Goal: Communication & Community: Answer question/provide support

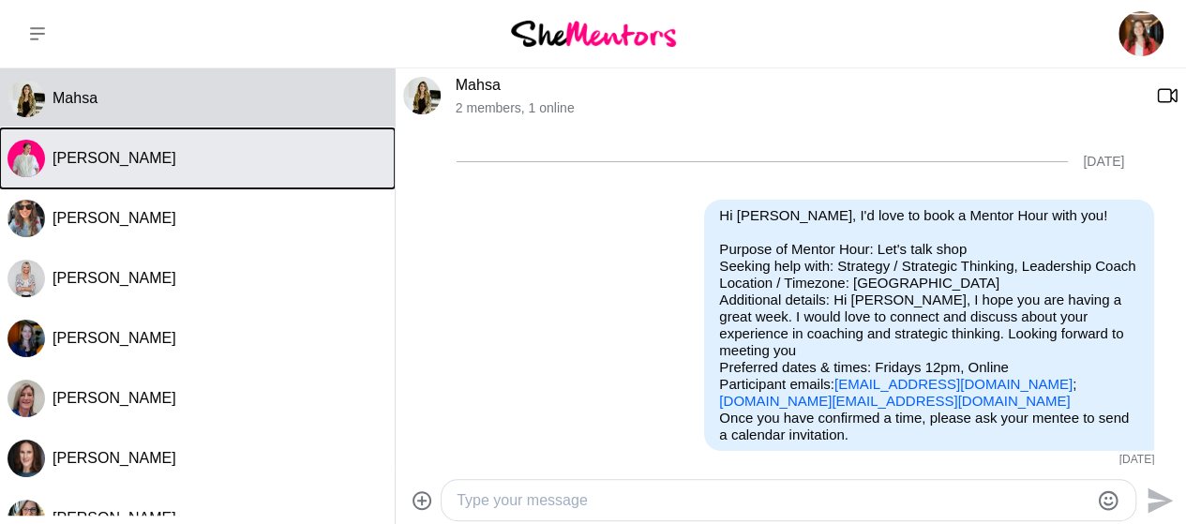
scroll to position [1406, 0]
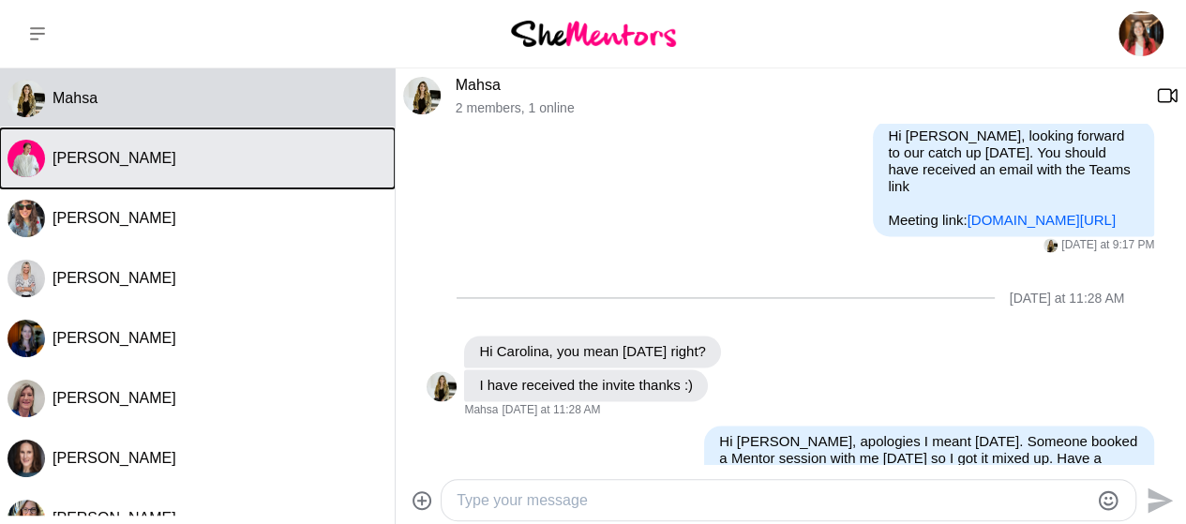
click at [127, 162] on span "[PERSON_NAME]" at bounding box center [115, 158] width 124 height 16
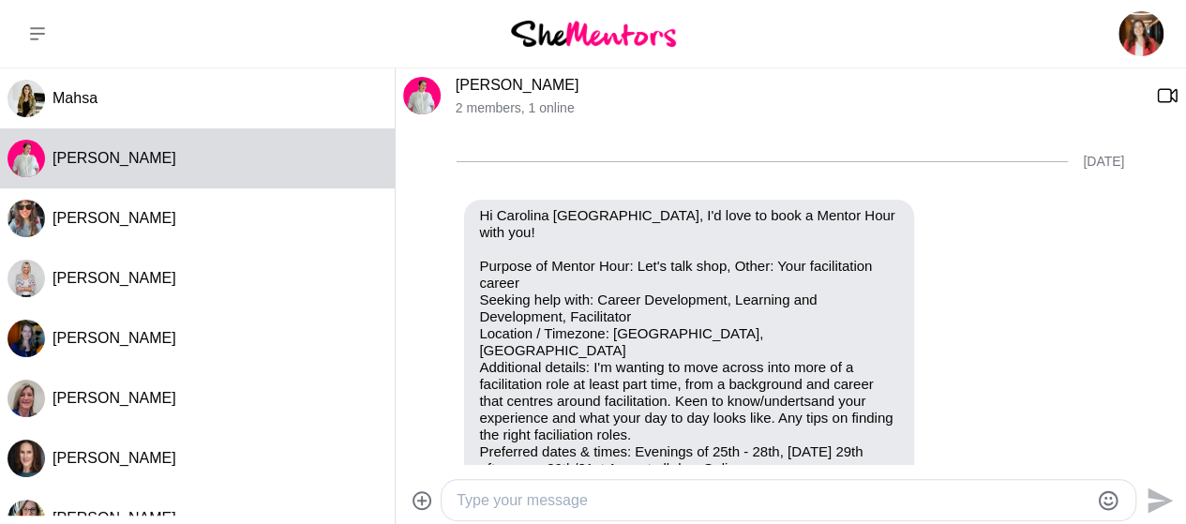
scroll to position [8, 0]
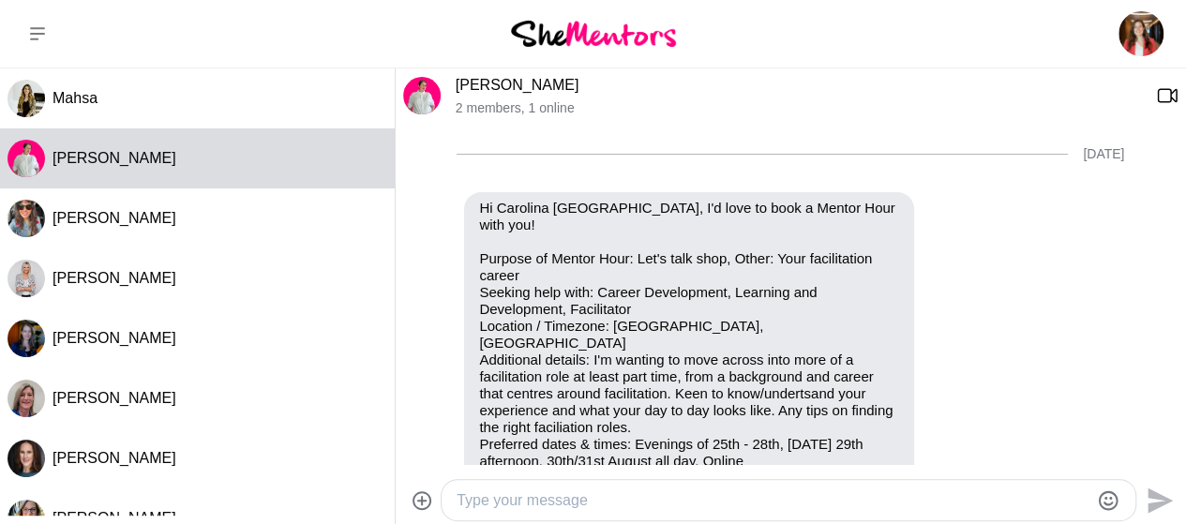
click at [474, 82] on link "[PERSON_NAME]" at bounding box center [518, 85] width 124 height 16
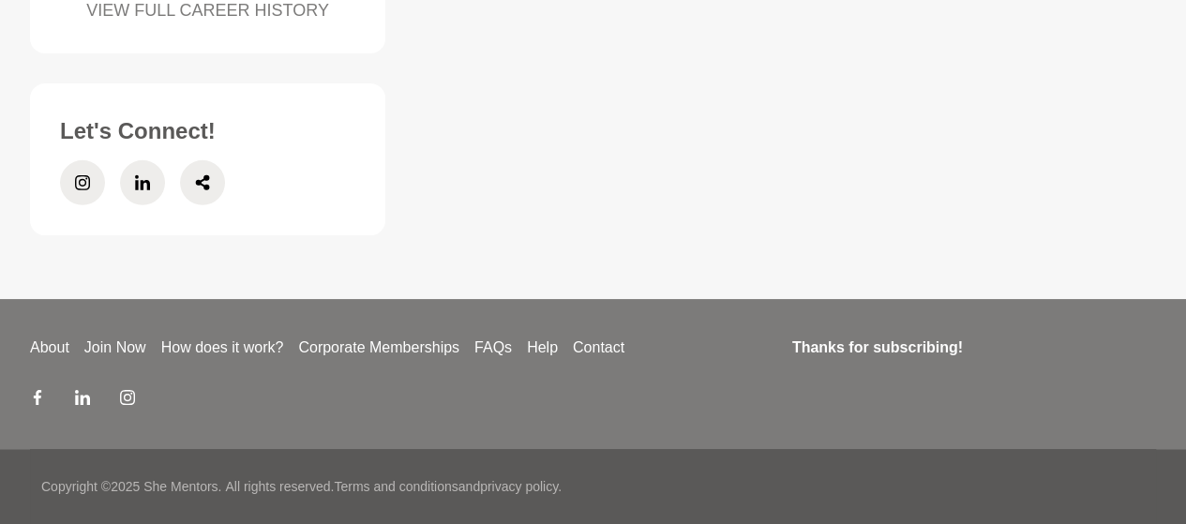
scroll to position [2986, 0]
click at [140, 205] on icon at bounding box center [142, 182] width 15 height 45
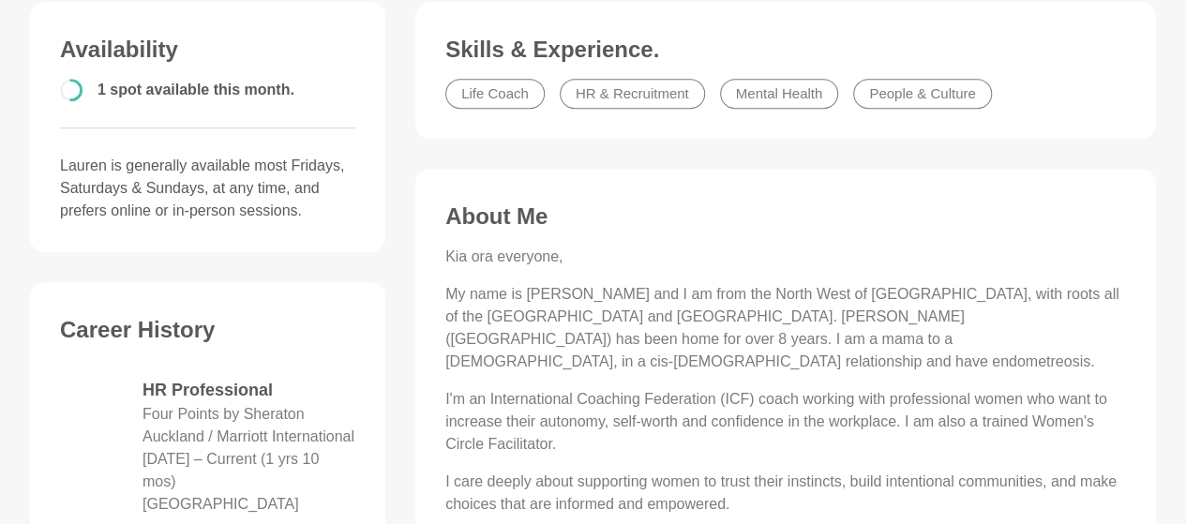
scroll to position [0, 0]
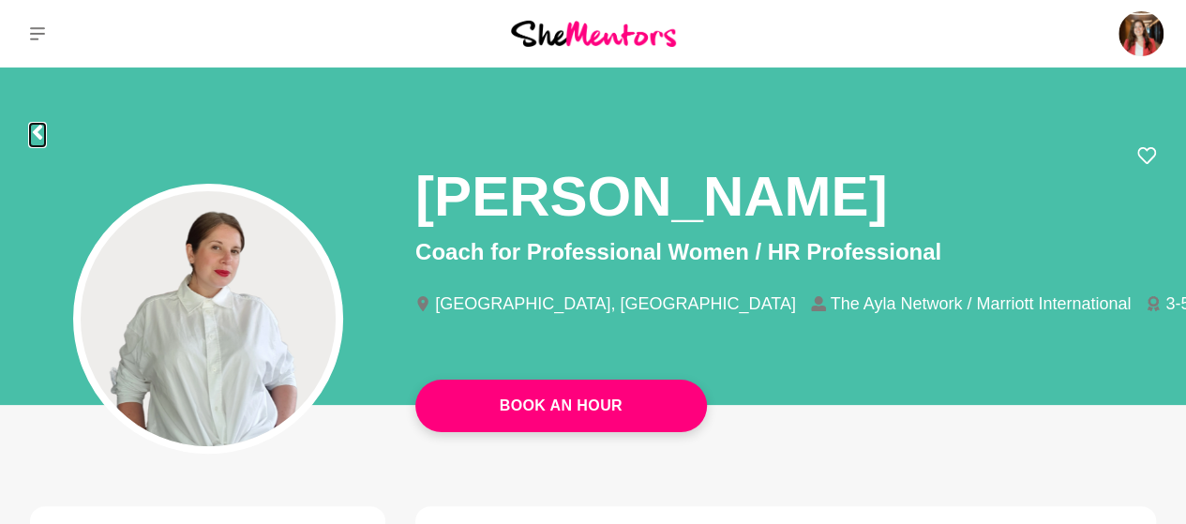
click at [39, 125] on icon at bounding box center [37, 132] width 15 height 15
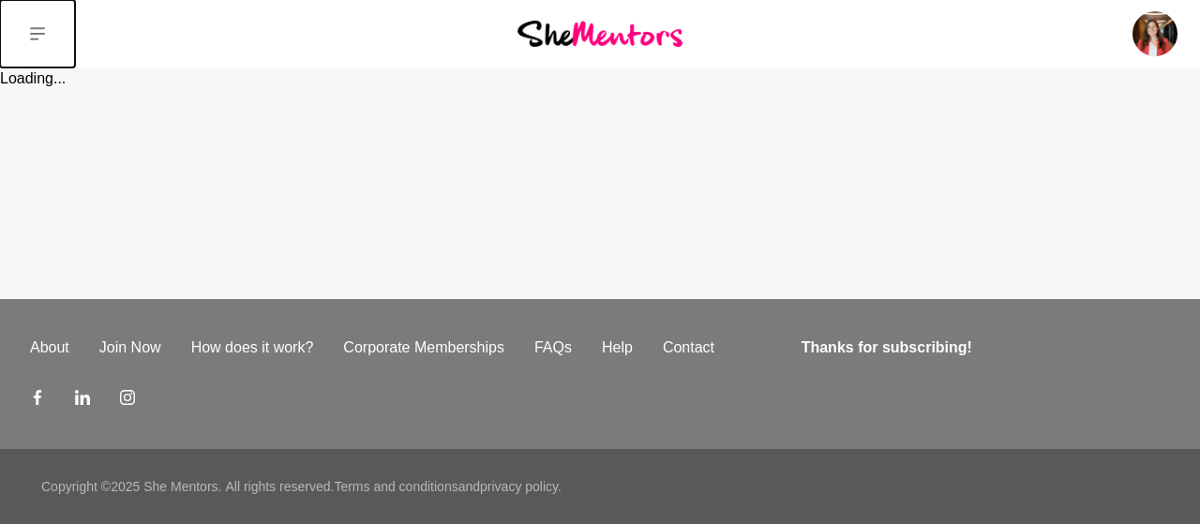
click at [42, 33] on icon at bounding box center [37, 33] width 15 height 13
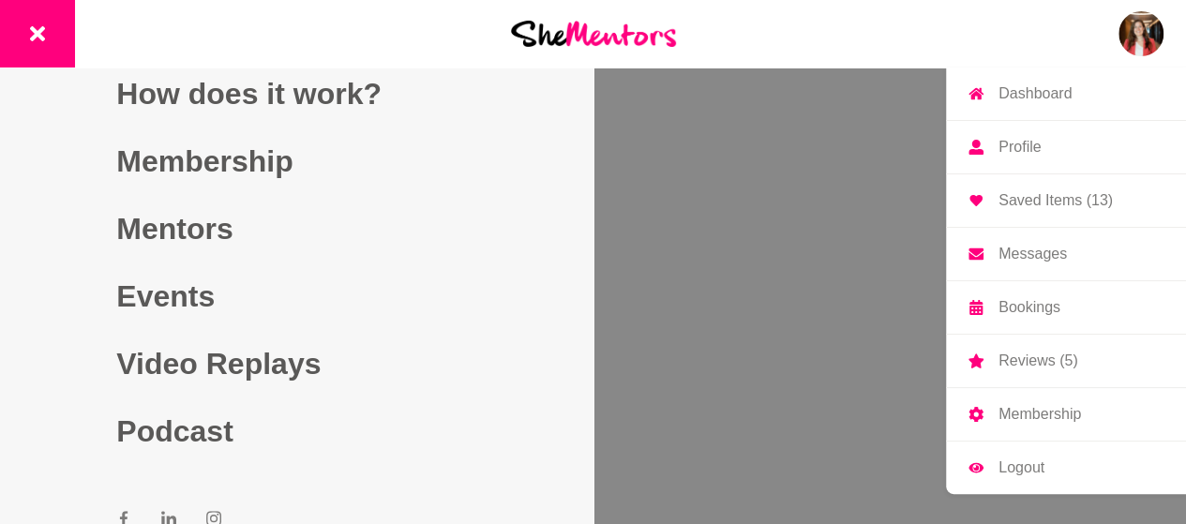
click at [1141, 35] on img at bounding box center [1141, 33] width 45 height 45
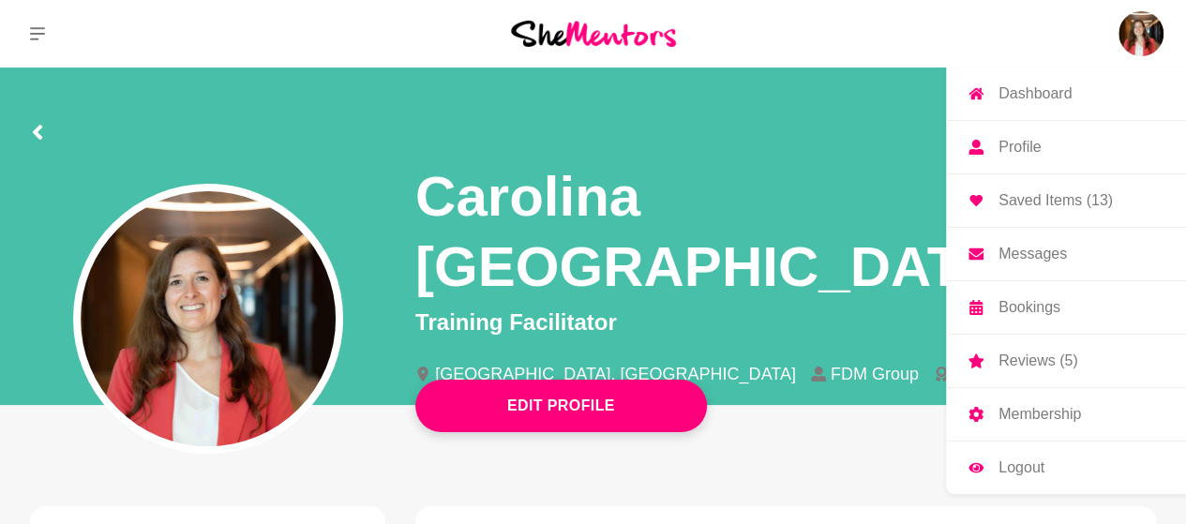
click at [1030, 257] on p "Messages" at bounding box center [1033, 254] width 68 height 15
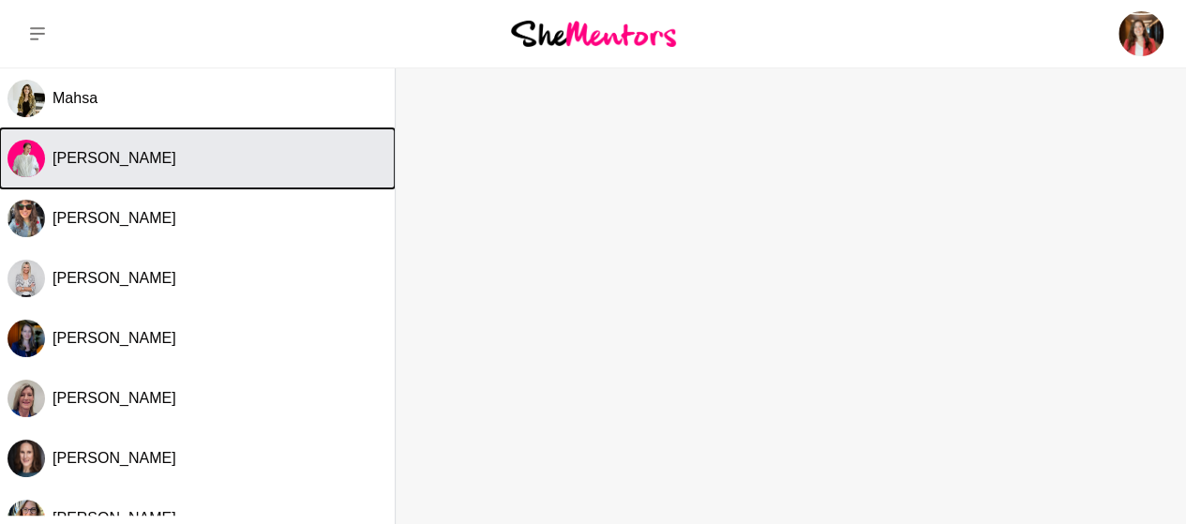
click at [114, 170] on button "[PERSON_NAME]" at bounding box center [197, 158] width 395 height 60
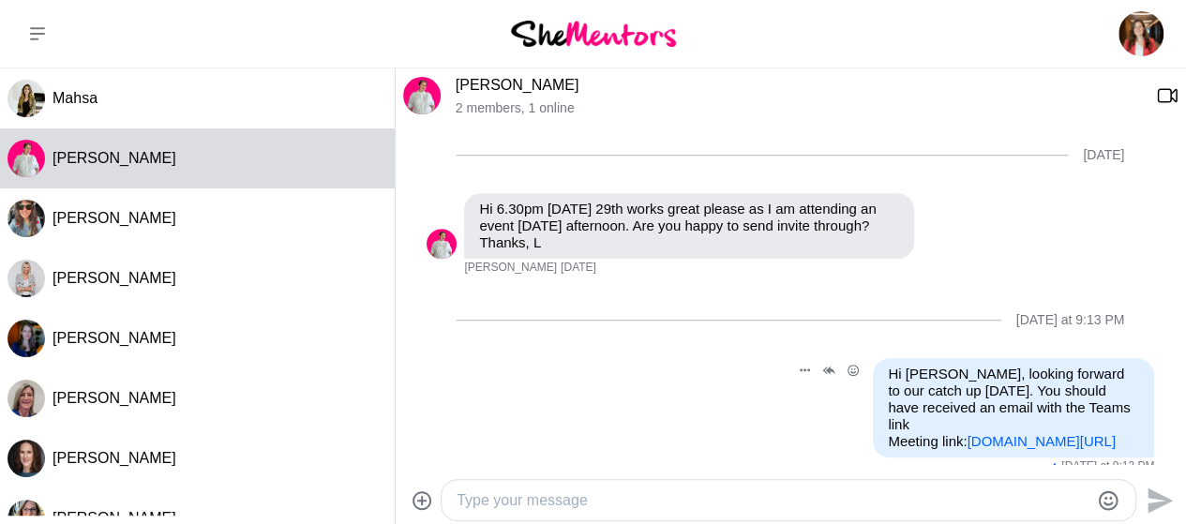
scroll to position [754, 0]
click at [521, 504] on textarea "Type your message" at bounding box center [773, 500] width 632 height 23
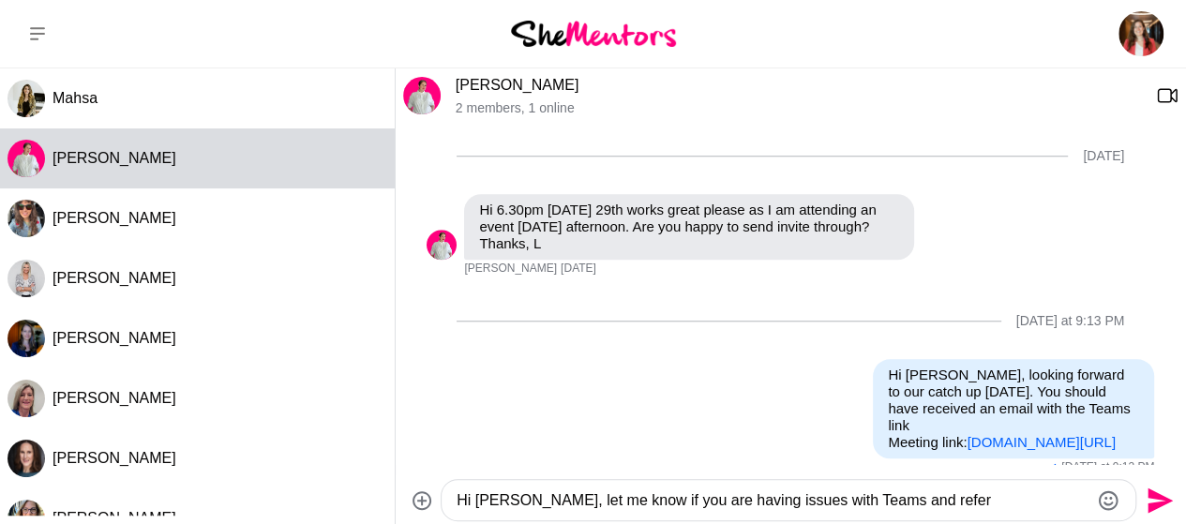
click at [876, 499] on textarea "Hi [PERSON_NAME], let me know if you are having issues with Teams and refer" at bounding box center [773, 500] width 632 height 23
click at [876, 502] on textarea "Hi [PERSON_NAME], let me know if you are having issues with Teams and refer" at bounding box center [773, 500] width 632 height 23
click at [875, 504] on textarea "Hi [PERSON_NAME], let me know if you are having issues with Teams and prefer" at bounding box center [773, 500] width 632 height 23
click at [975, 498] on textarea "Hi [PERSON_NAME], let me know if you are having issues with Teams and you prefer" at bounding box center [773, 500] width 632 height 23
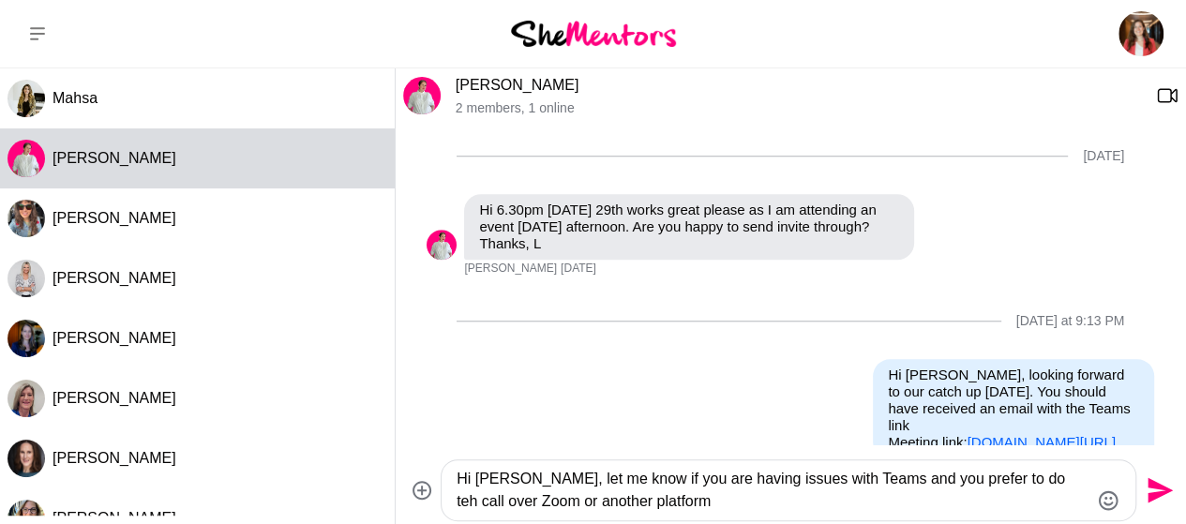
click at [1007, 478] on textarea "Hi [PERSON_NAME], let me know if you are having issues with Teams and you prefe…" at bounding box center [773, 490] width 632 height 45
type textarea "Hi [PERSON_NAME], let me know if you are having issues with Teams and you prefe…"
click at [1167, 494] on icon "Send" at bounding box center [1158, 490] width 30 height 30
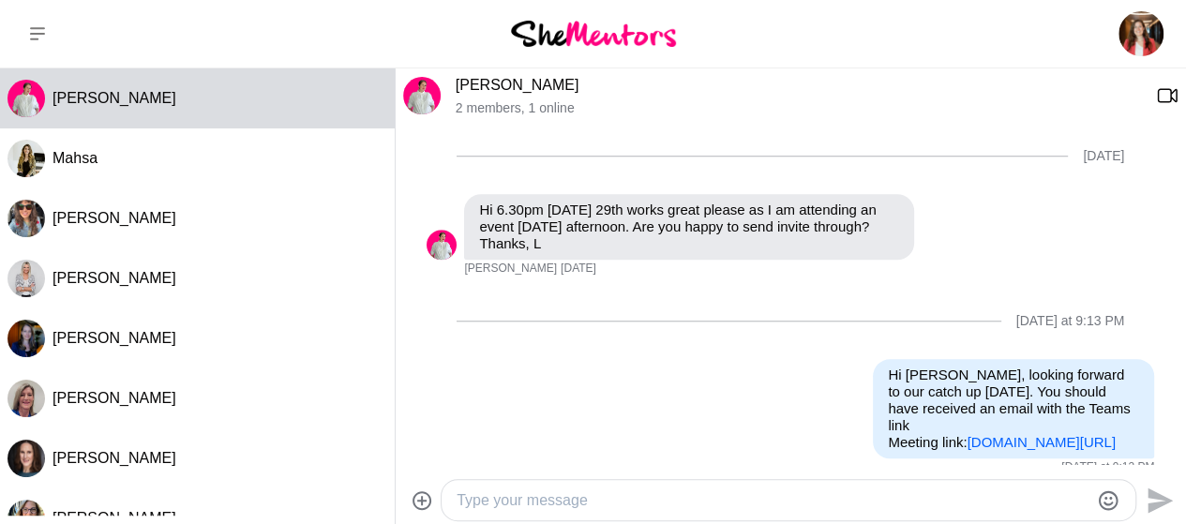
scroll to position [904, 0]
